Goal: Information Seeking & Learning: Learn about a topic

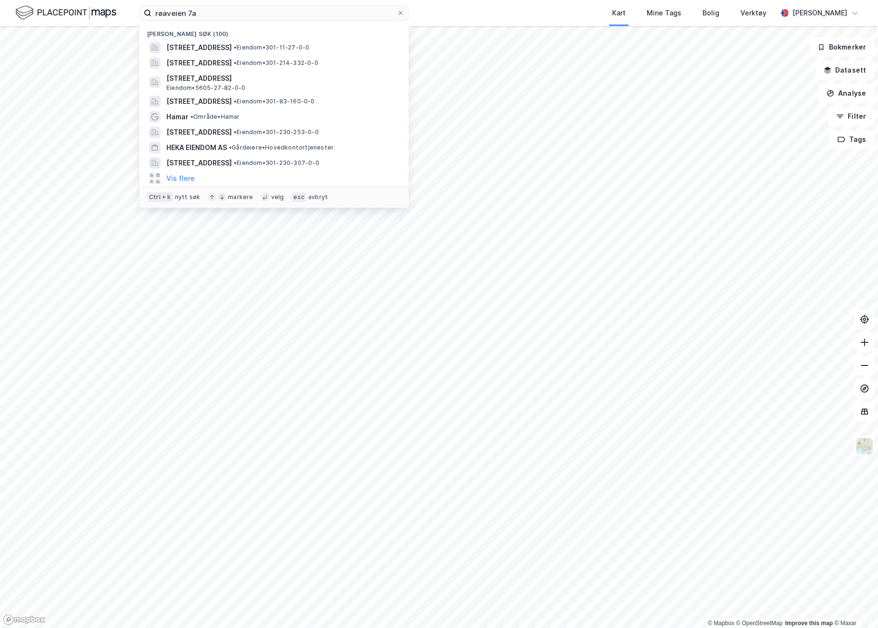
click at [195, 20] on input "røaveien 7a" at bounding box center [273, 13] width 245 height 14
click at [212, 44] on span "[STREET_ADDRESS]" at bounding box center [198, 48] width 65 height 12
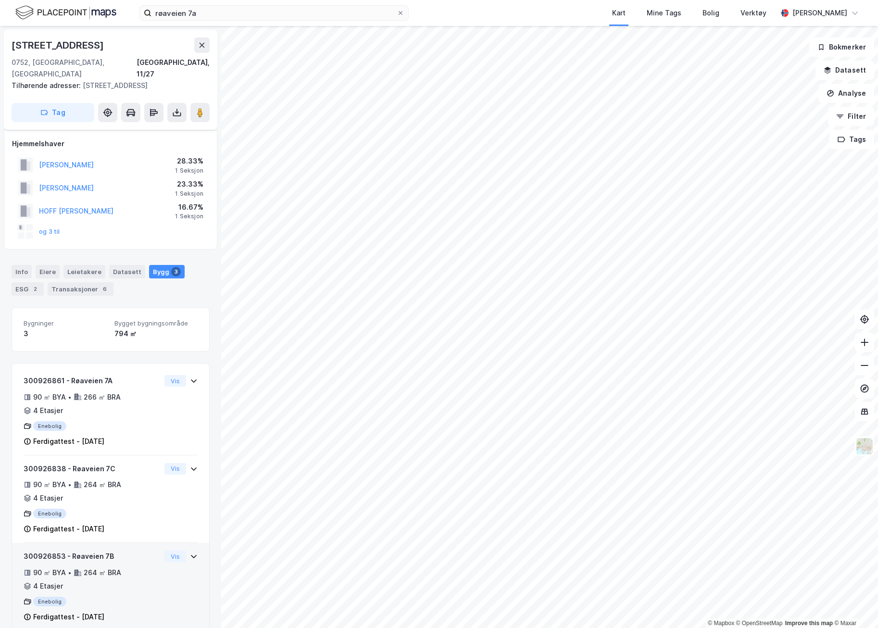
scroll to position [7, 0]
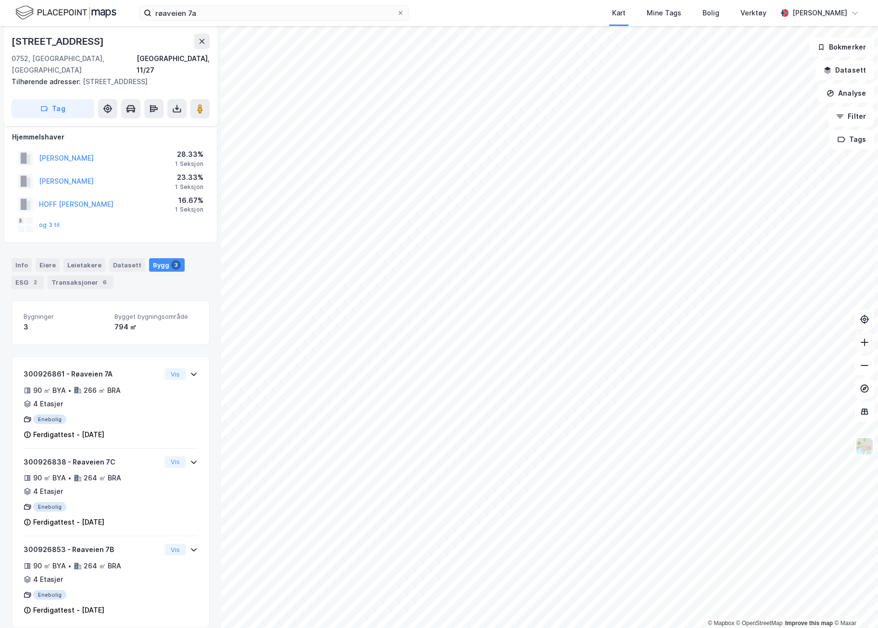
click at [866, 345] on icon at bounding box center [865, 343] width 10 height 10
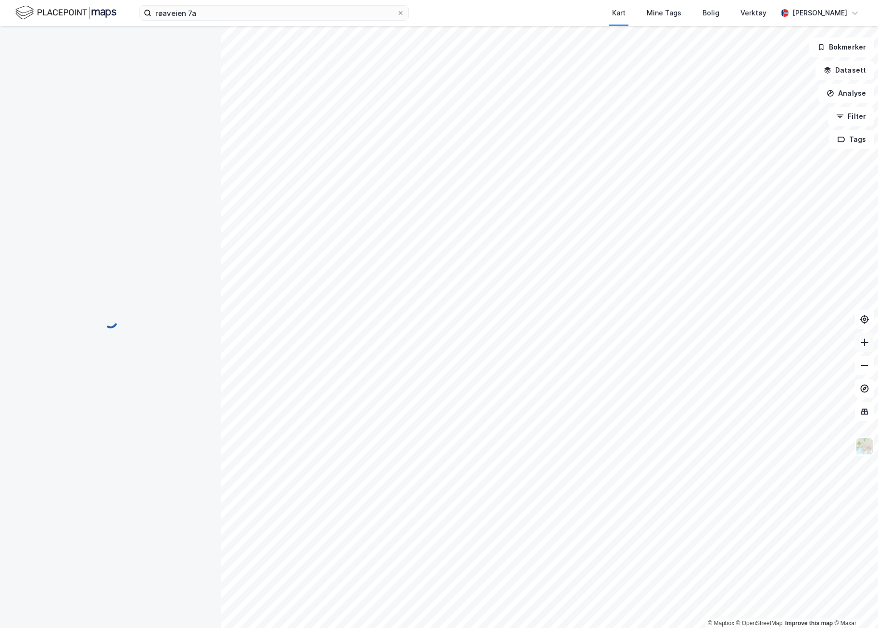
scroll to position [7, 0]
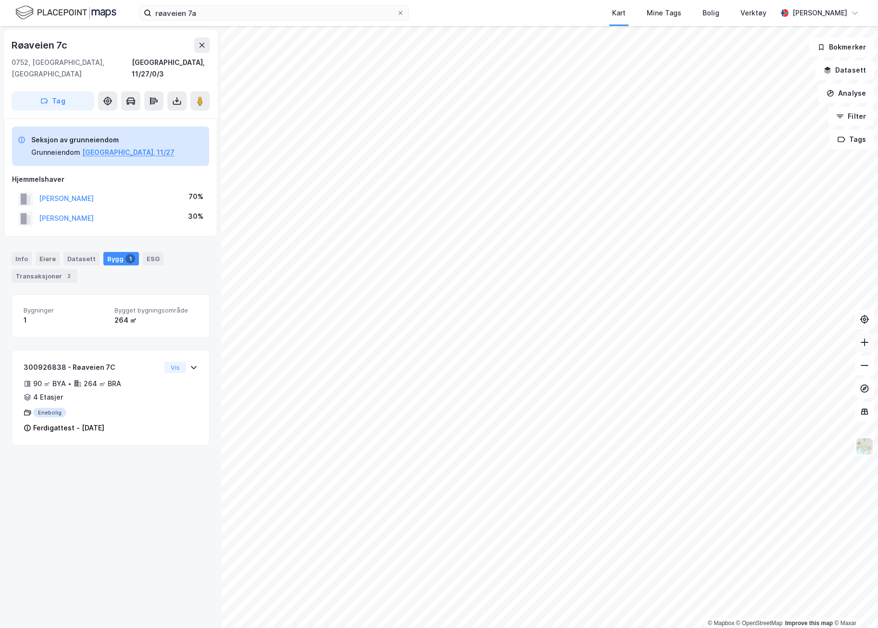
scroll to position [7, 0]
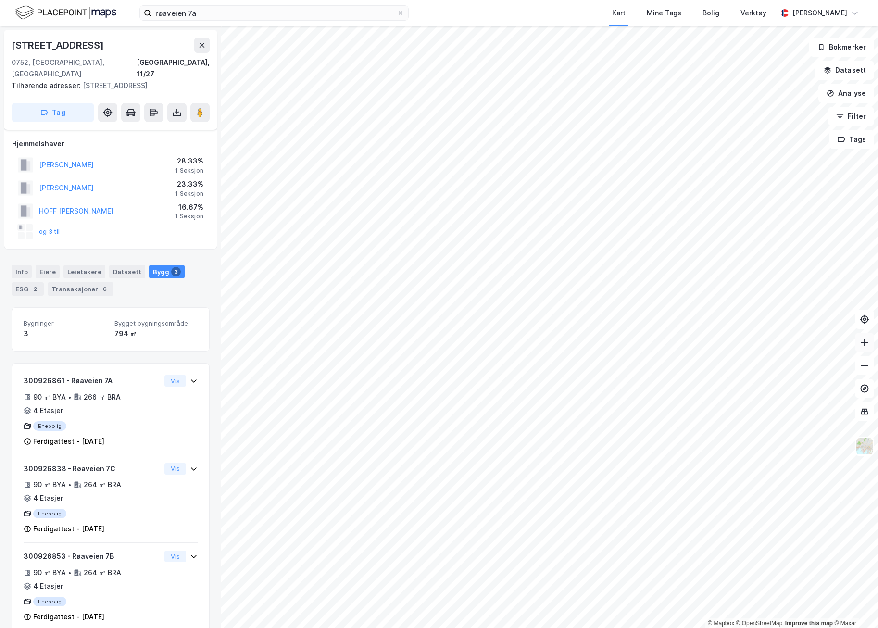
scroll to position [7, 0]
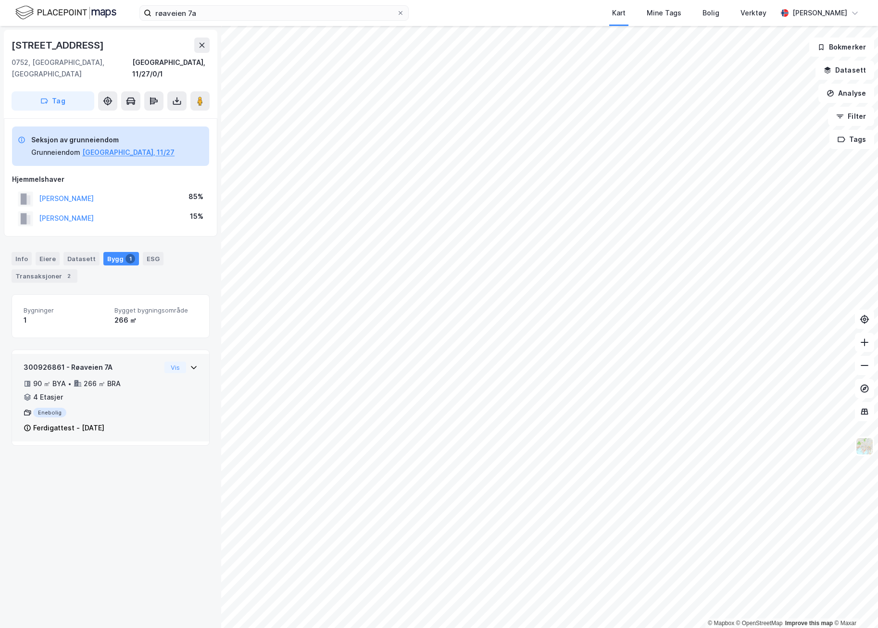
click at [190, 364] on icon at bounding box center [194, 368] width 8 height 8
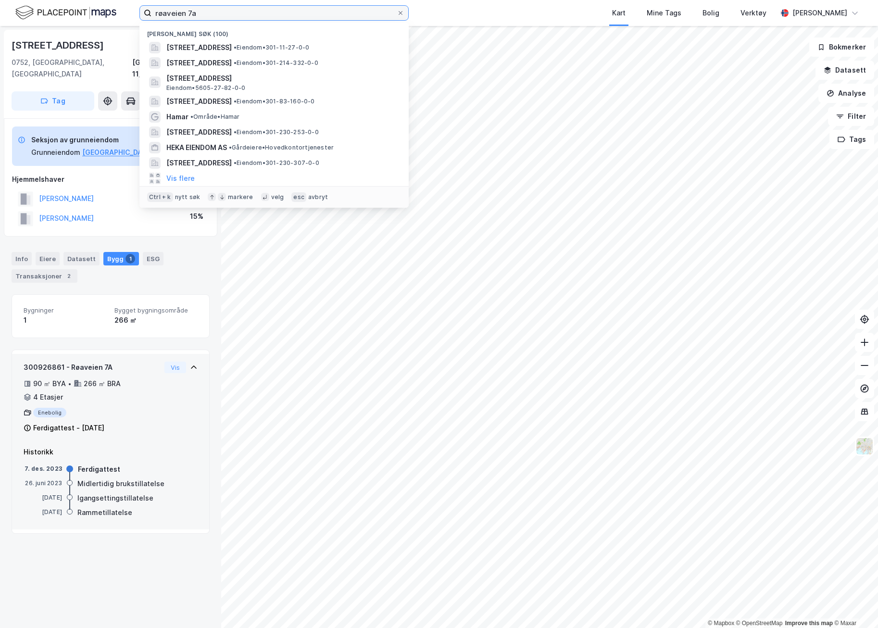
click at [203, 14] on input "røaveien 7a" at bounding box center [273, 13] width 245 height 14
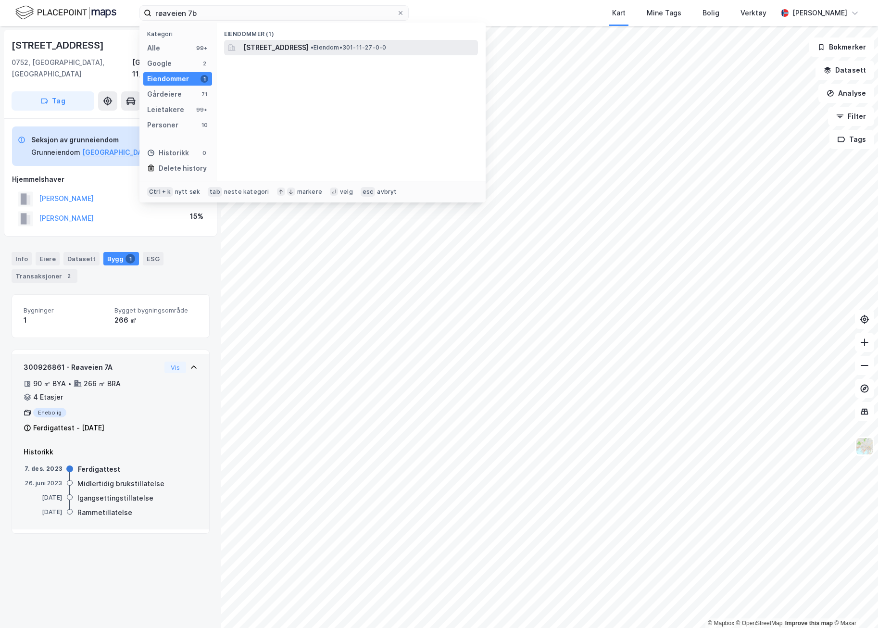
click at [280, 51] on span "[STREET_ADDRESS]" at bounding box center [275, 48] width 65 height 12
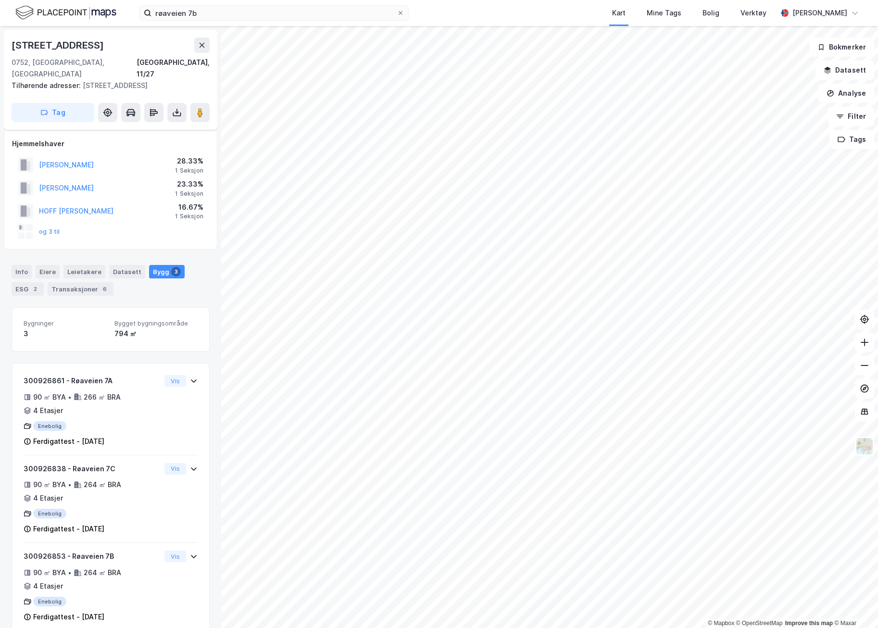
scroll to position [7, 0]
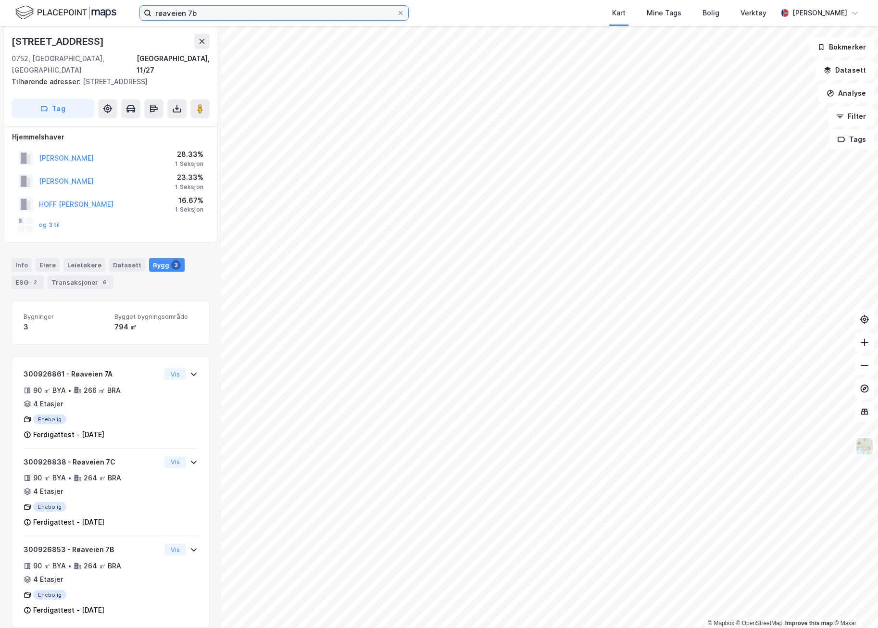
click at [218, 15] on input "røaveien 7b" at bounding box center [273, 13] width 245 height 14
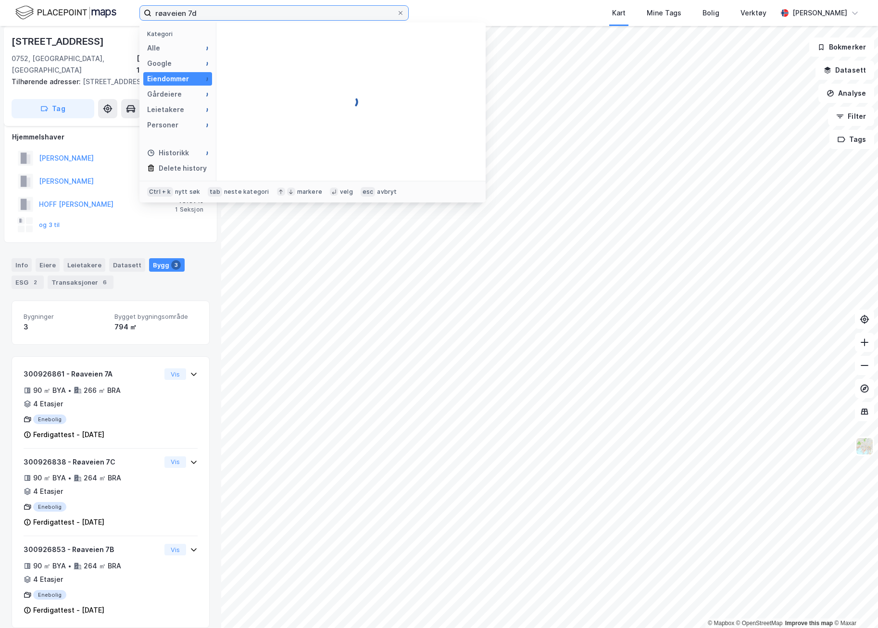
type input "røaveien 7d"
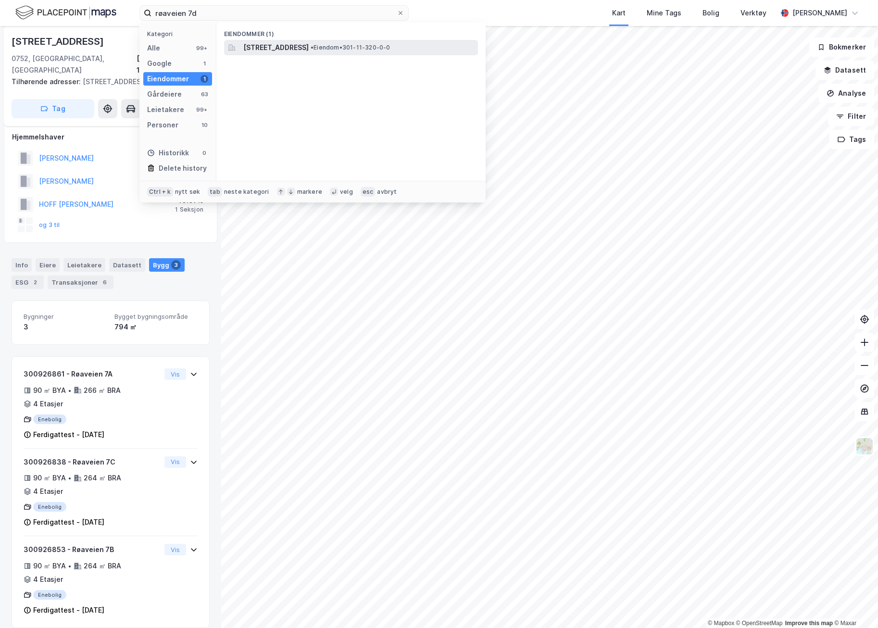
click at [257, 44] on span "[STREET_ADDRESS]" at bounding box center [275, 48] width 65 height 12
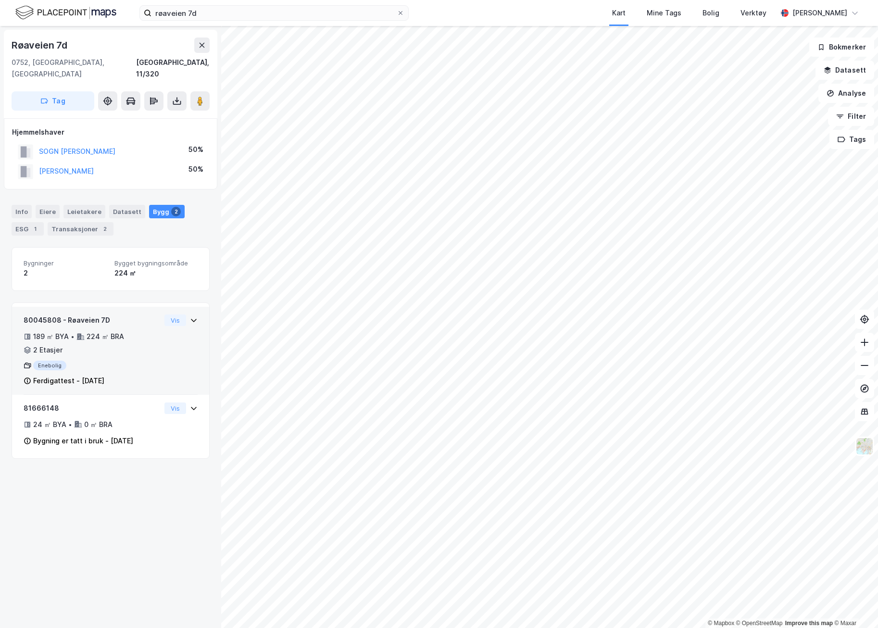
click at [190, 316] on icon at bounding box center [194, 320] width 8 height 8
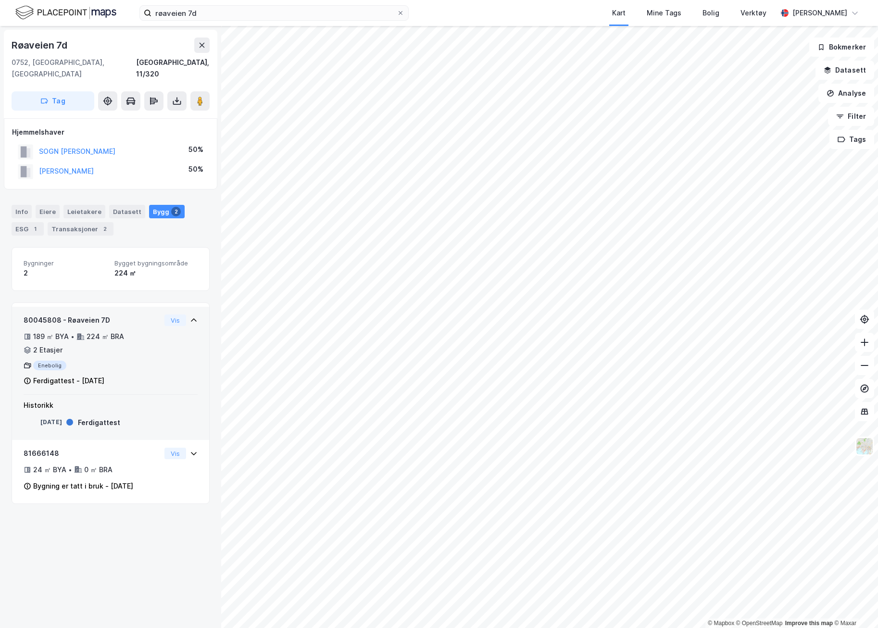
click at [190, 316] on icon at bounding box center [194, 320] width 8 height 8
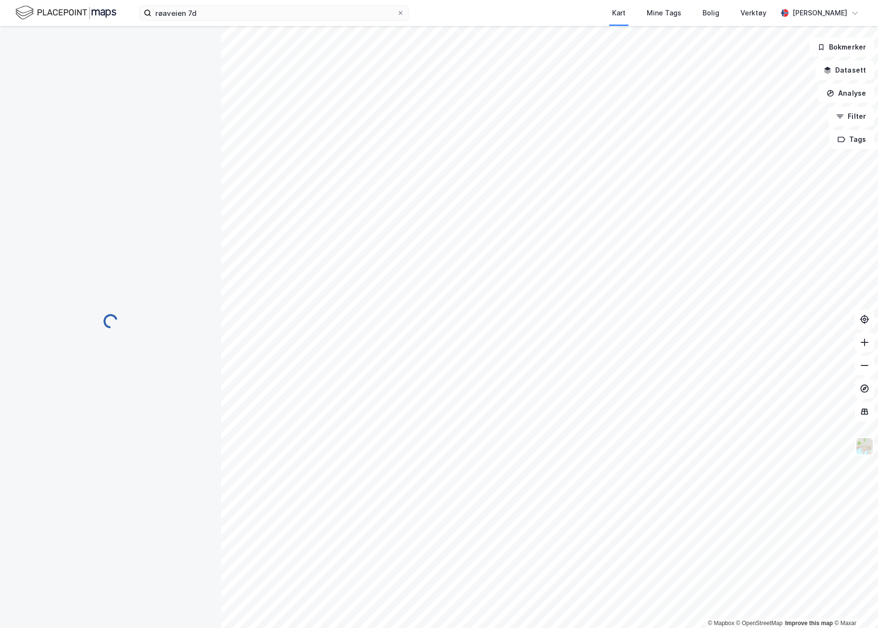
scroll to position [7, 0]
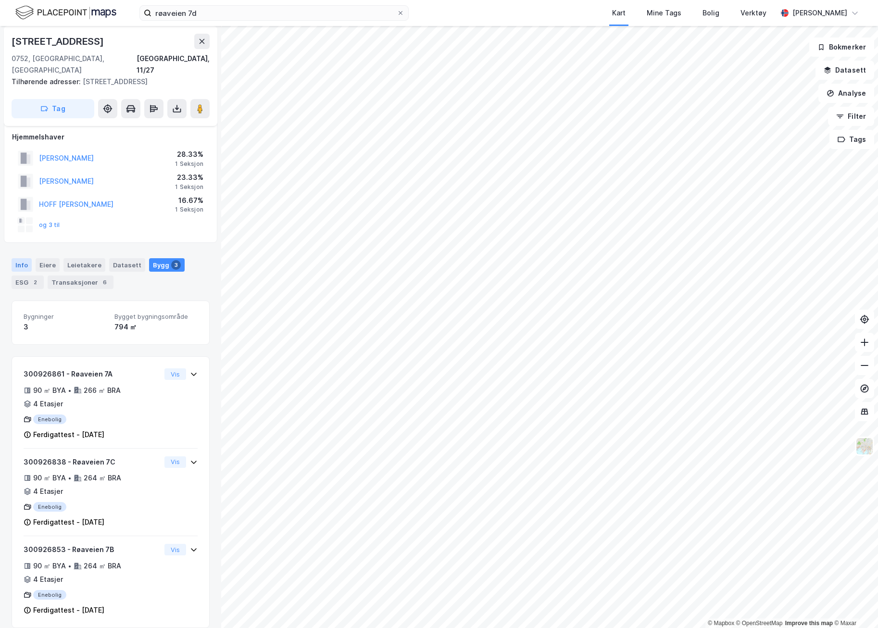
click at [28, 258] on div "Info" at bounding box center [22, 264] width 20 height 13
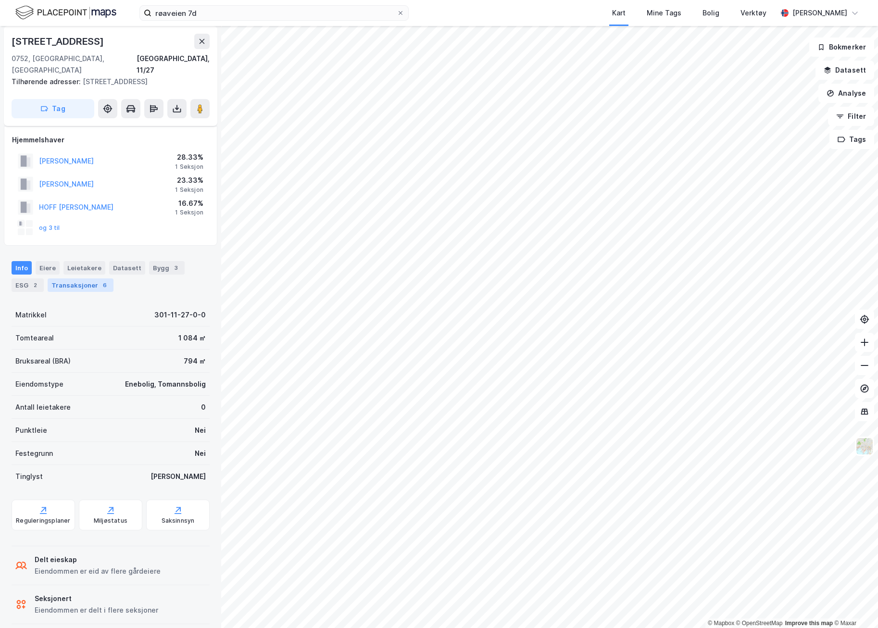
click at [90, 278] on div "Transaksjoner 6" at bounding box center [81, 284] width 66 height 13
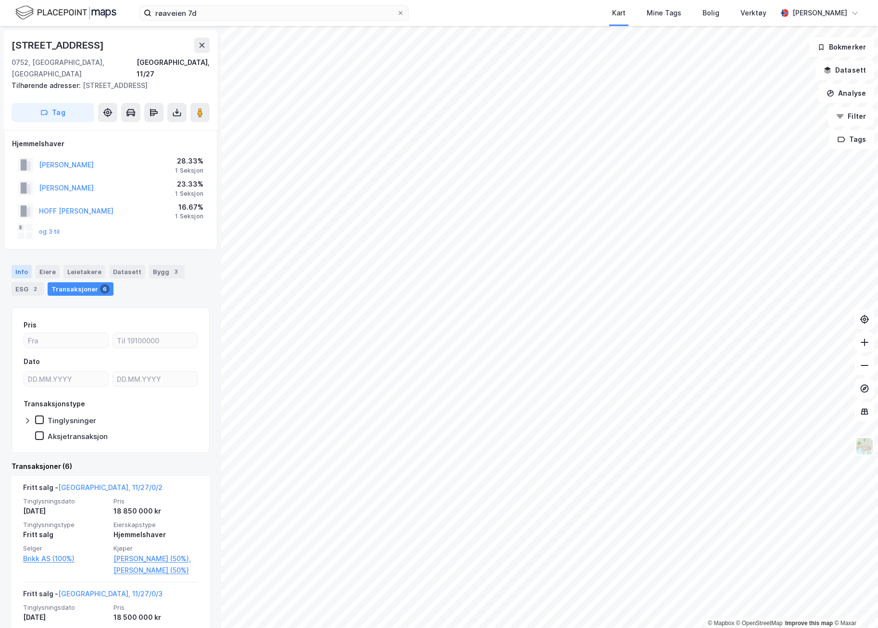
click at [27, 265] on div "Info" at bounding box center [22, 271] width 20 height 13
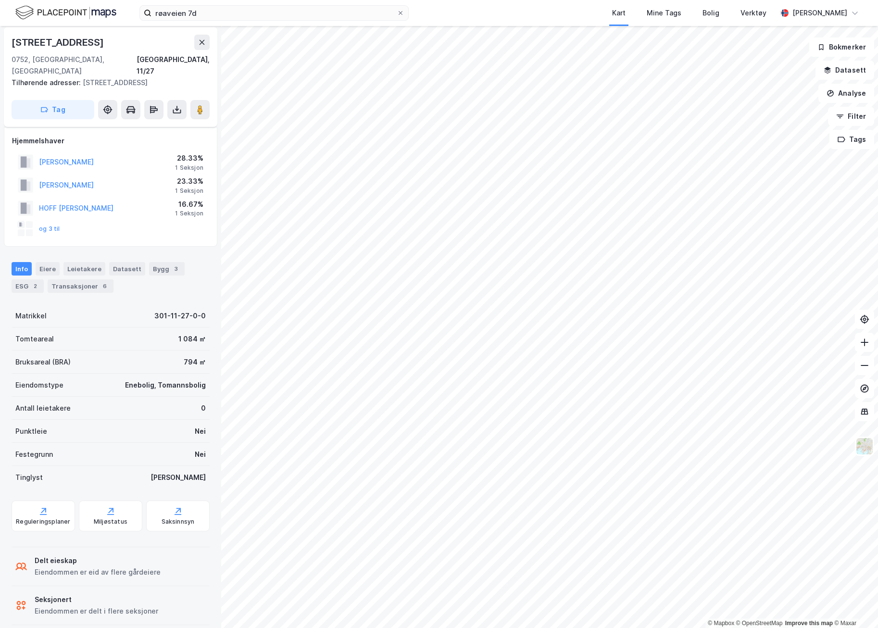
scroll to position [4, 0]
click at [66, 14] on img at bounding box center [65, 12] width 101 height 17
